Goal: Book appointment/travel/reservation

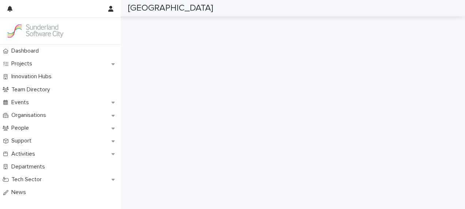
scroll to position [222, 0]
